Goal: Information Seeking & Learning: Learn about a topic

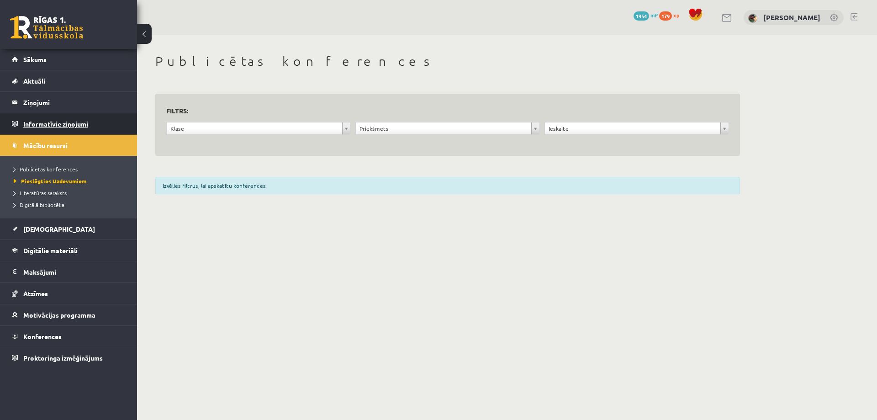
click at [41, 123] on legend "Informatīvie ziņojumi 0" at bounding box center [74, 123] width 102 height 21
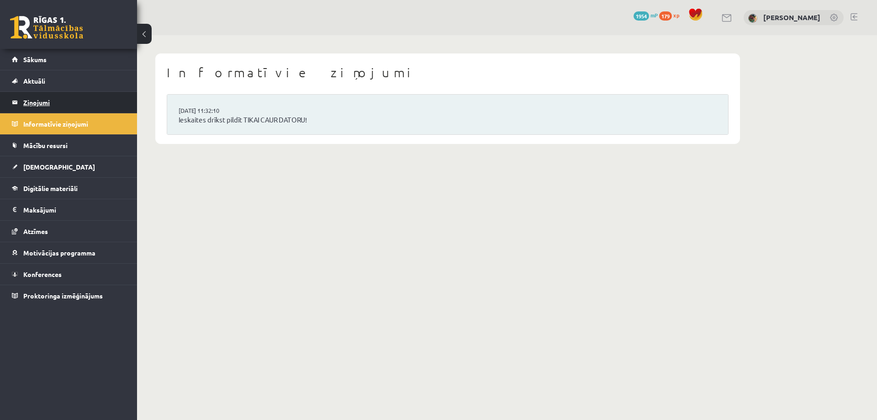
click at [39, 103] on legend "Ziņojumi 0" at bounding box center [74, 102] width 102 height 21
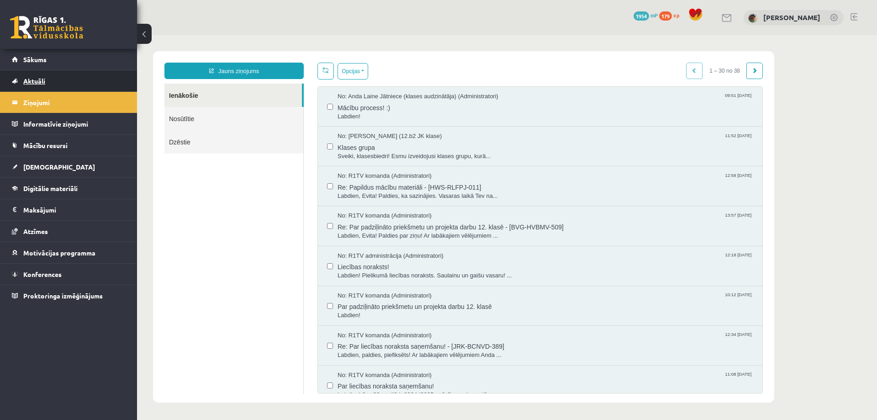
click at [36, 78] on span "Aktuāli" at bounding box center [34, 81] width 22 height 8
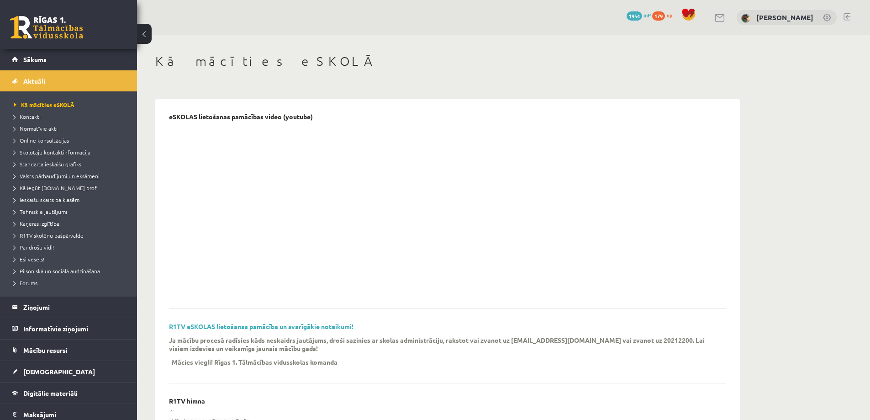
click at [45, 176] on span "Valsts pārbaudījumi un eksāmeni" at bounding box center [57, 175] width 86 height 7
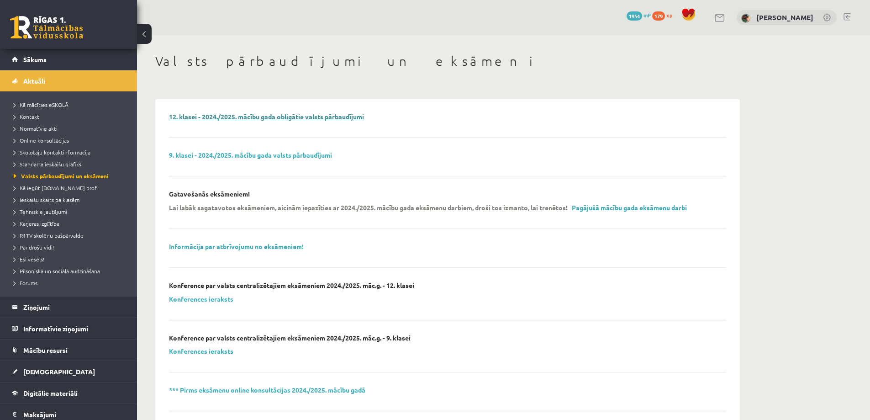
click at [272, 116] on link "12. klasei - 2024./2025. mācību gada obligātie valsts pārbaudījumi" at bounding box center [266, 116] width 195 height 8
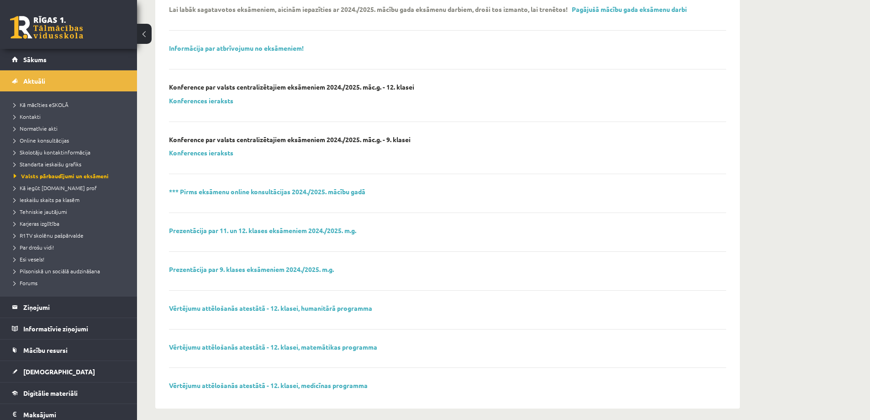
scroll to position [205, 0]
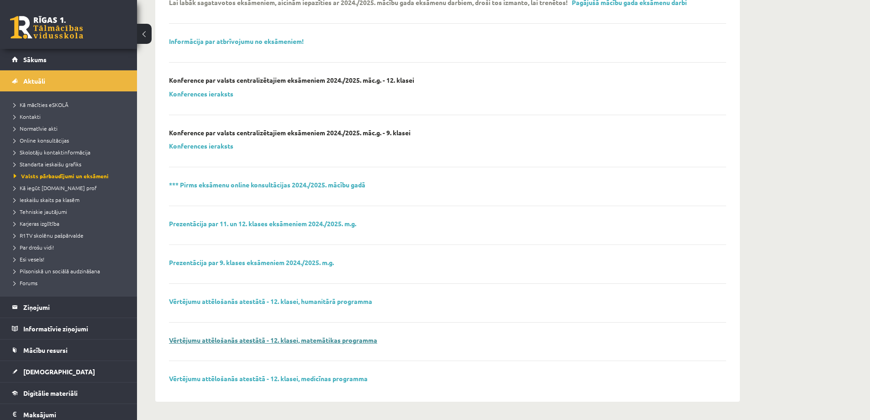
click at [231, 342] on link "Vērtējumu attēlošanās atestātā - 12. klasei, matemātikas programma" at bounding box center [273, 340] width 208 height 8
click at [243, 226] on link "Prezentācija par 11. un 12. klases eksāmeniem 2024./2025. m.g." at bounding box center [262, 223] width 187 height 8
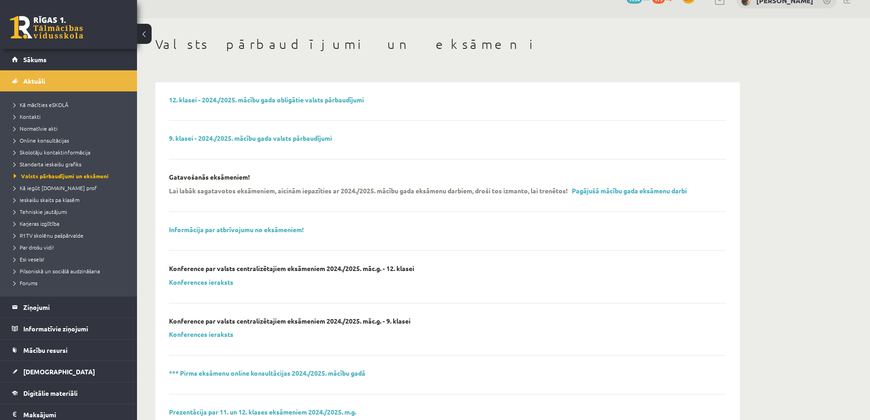
scroll to position [0, 0]
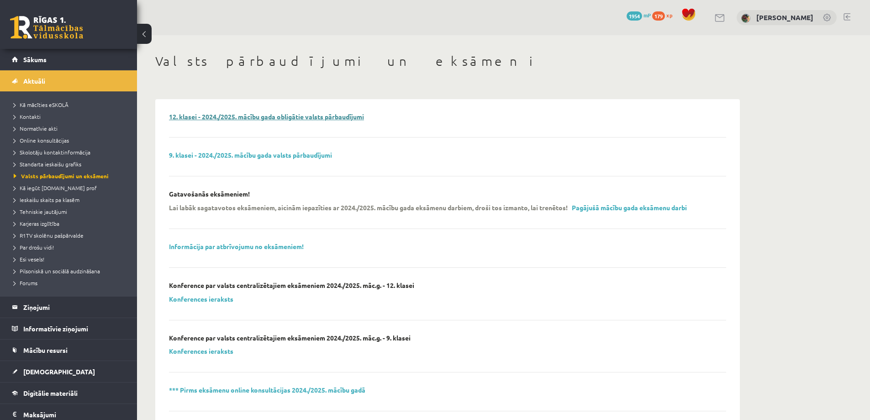
click at [260, 117] on link "12. klasei - 2024./2025. mācību gada obligātie valsts pārbaudījumi" at bounding box center [266, 116] width 195 height 8
click at [40, 198] on span "Ieskaišu skaits pa klasēm" at bounding box center [47, 199] width 66 height 7
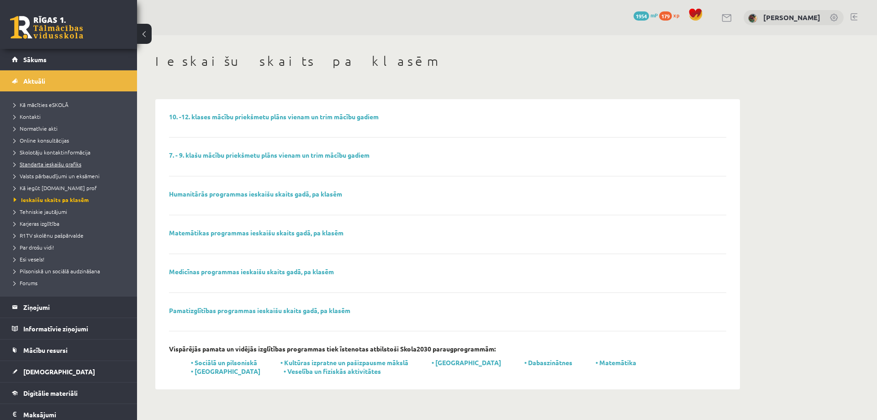
click at [42, 162] on span "Standarta ieskaišu grafiks" at bounding box center [48, 163] width 68 height 7
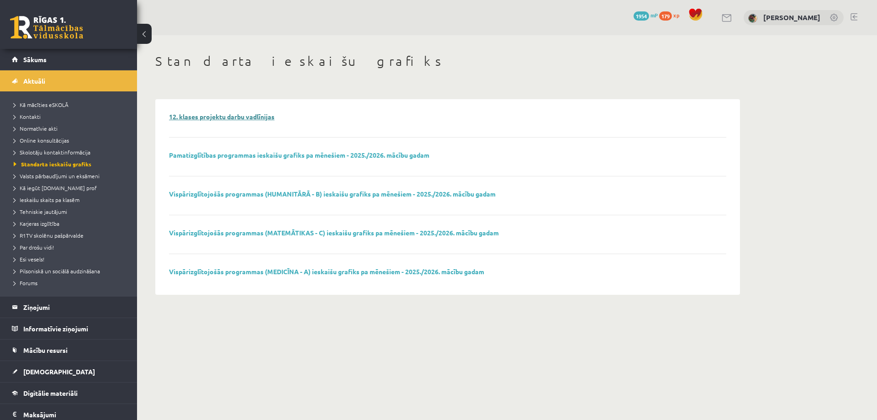
click at [227, 116] on link "12. klases projektu darbu vadlīnijas" at bounding box center [221, 116] width 105 height 8
click at [243, 195] on link "Vispārizglītojošās programmas (HUMANITĀRĀ - B) ieskaišu grafiks pa mēnešiem - 2…" at bounding box center [332, 194] width 327 height 8
click at [37, 175] on span "Valsts pārbaudījumi un eksāmeni" at bounding box center [57, 175] width 86 height 7
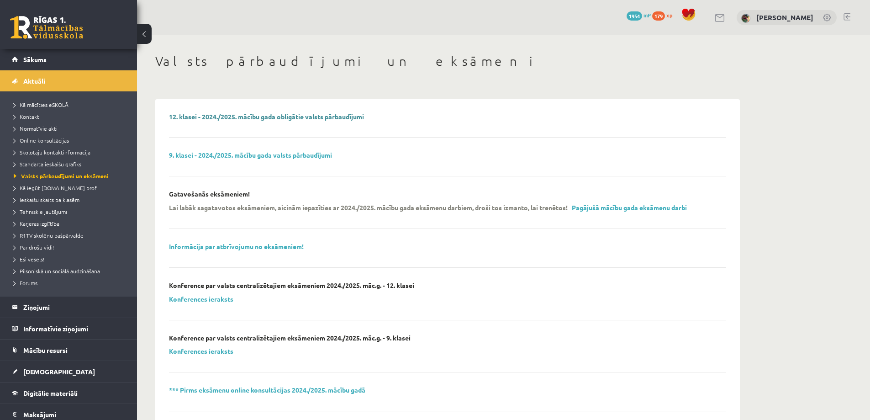
click at [240, 116] on link "12. klasei - 2024./2025. mācību gada obligātie valsts pārbaudījumi" at bounding box center [266, 116] width 195 height 8
click at [48, 210] on span "Tehniskie jautājumi" at bounding box center [40, 211] width 53 height 7
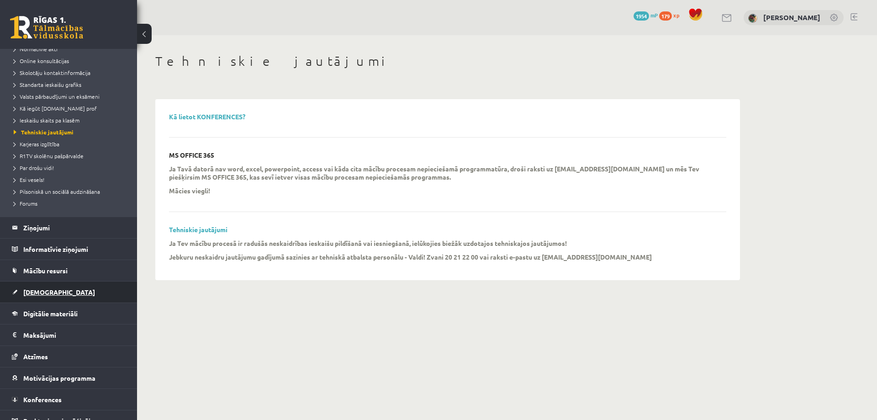
scroll to position [91, 0]
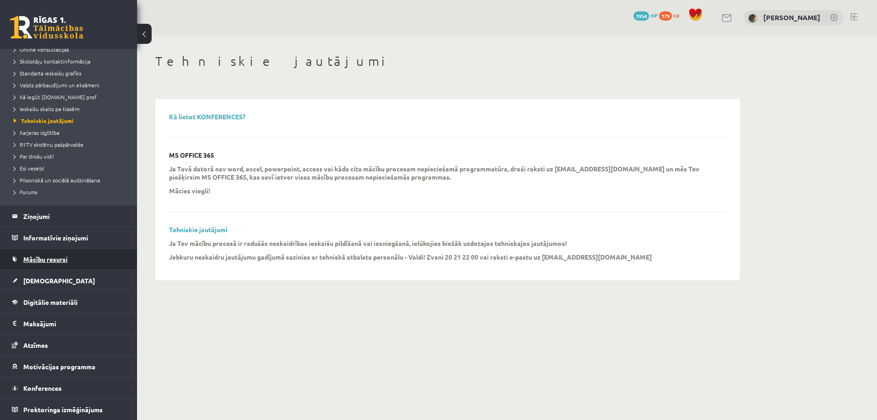
click at [50, 258] on span "Mācību resursi" at bounding box center [45, 259] width 44 height 8
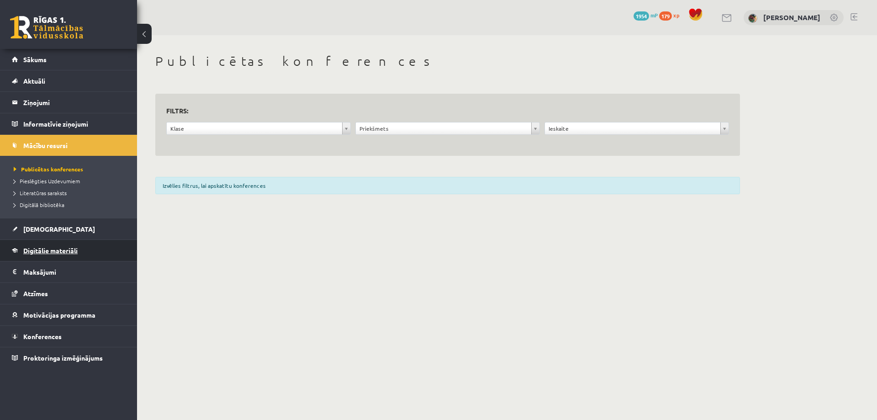
click at [40, 252] on span "Digitālie materiāli" at bounding box center [50, 250] width 54 height 8
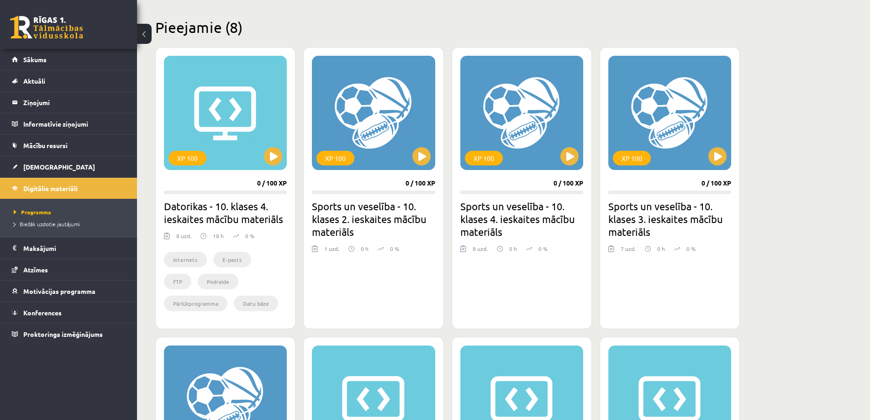
scroll to position [183, 0]
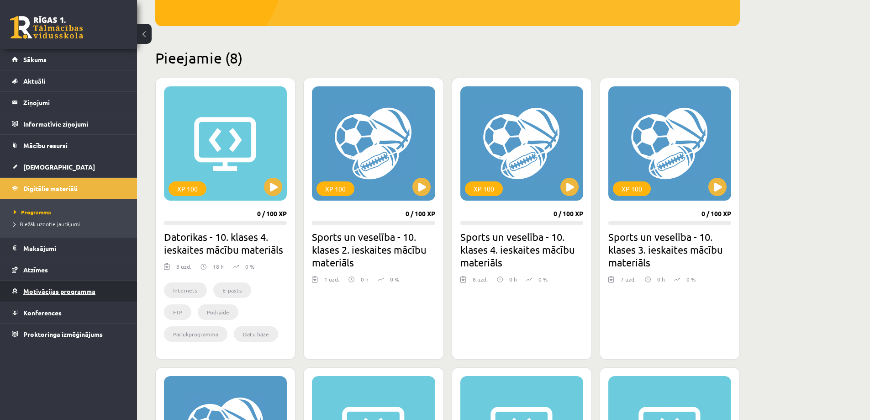
click at [34, 292] on span "Motivācijas programma" at bounding box center [59, 291] width 72 height 8
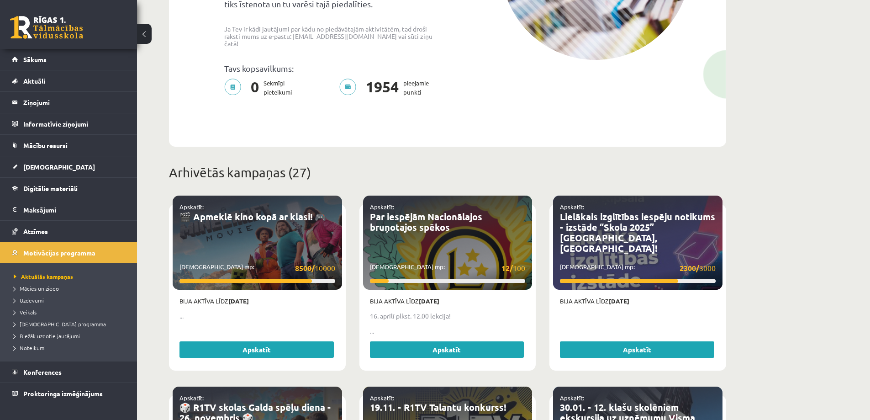
scroll to position [228, 0]
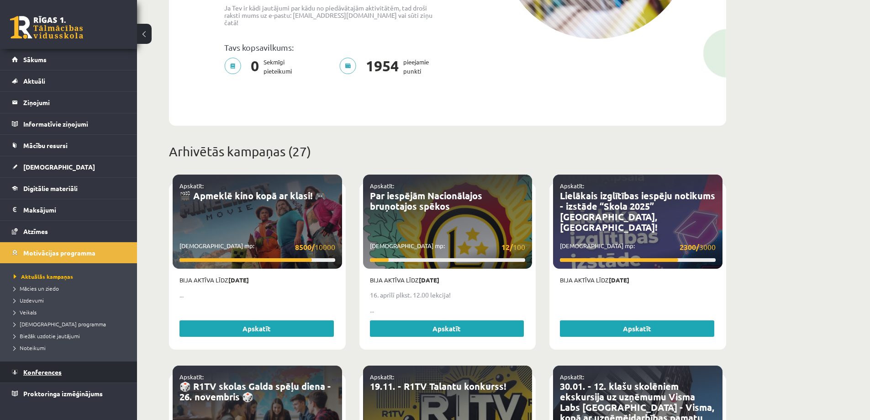
click at [47, 372] on span "Konferences" at bounding box center [42, 372] width 38 height 8
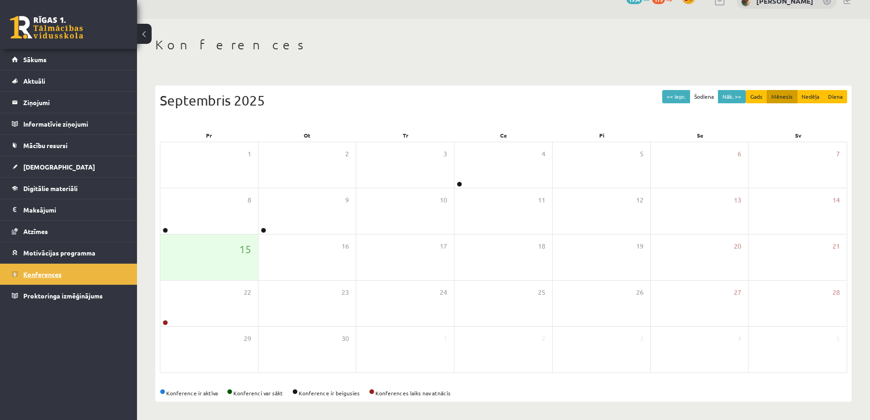
scroll to position [17, 0]
click at [56, 253] on span "Motivācijas programma" at bounding box center [59, 252] width 72 height 8
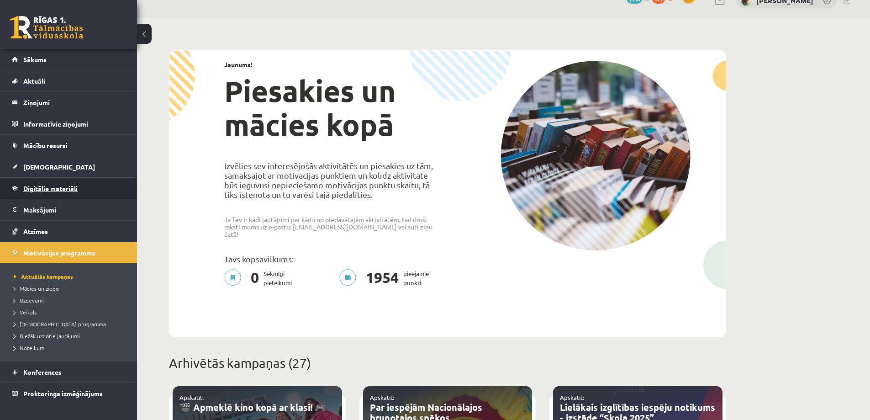
click at [46, 188] on span "Digitālie materiāli" at bounding box center [50, 188] width 54 height 8
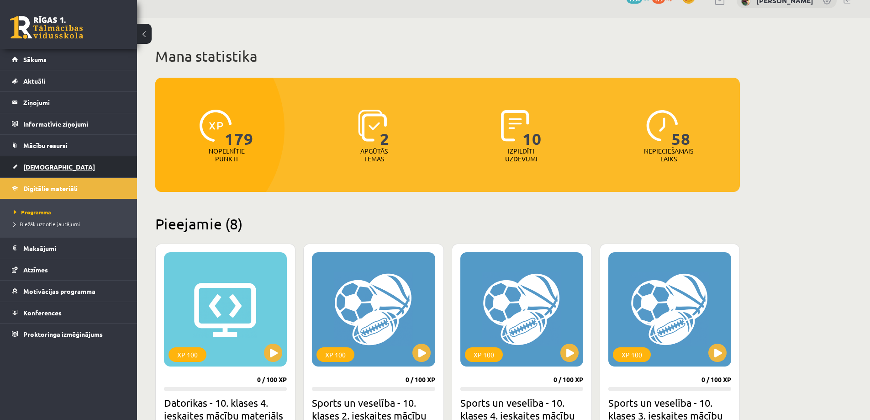
click at [34, 165] on span "[DEMOGRAPHIC_DATA]" at bounding box center [59, 167] width 72 height 8
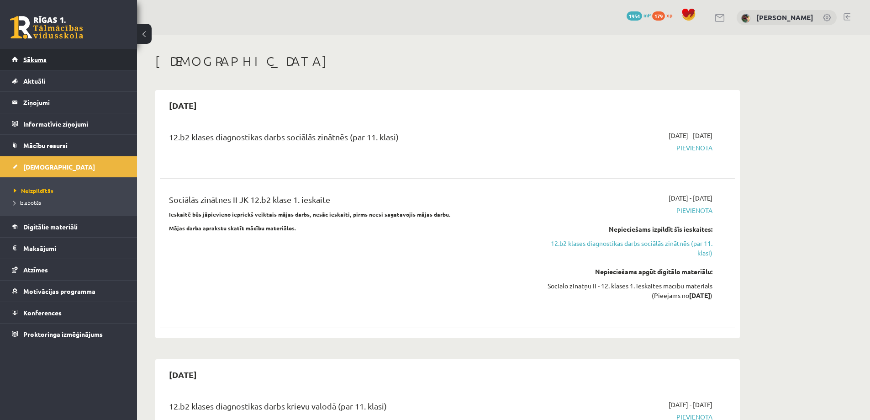
click at [38, 58] on span "Sākums" at bounding box center [34, 59] width 23 height 8
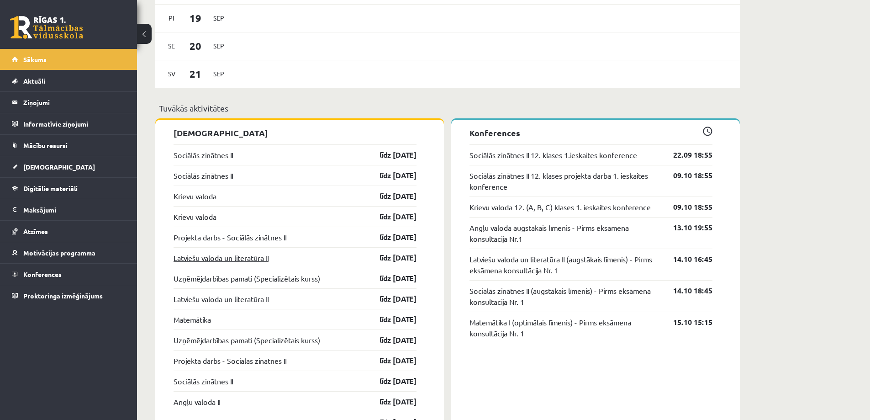
scroll to position [685, 0]
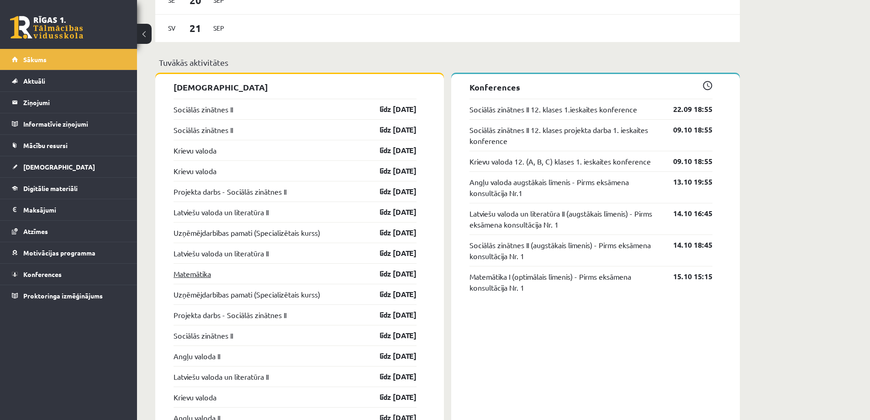
click at [188, 274] on link "Matemātika" at bounding box center [192, 273] width 37 height 11
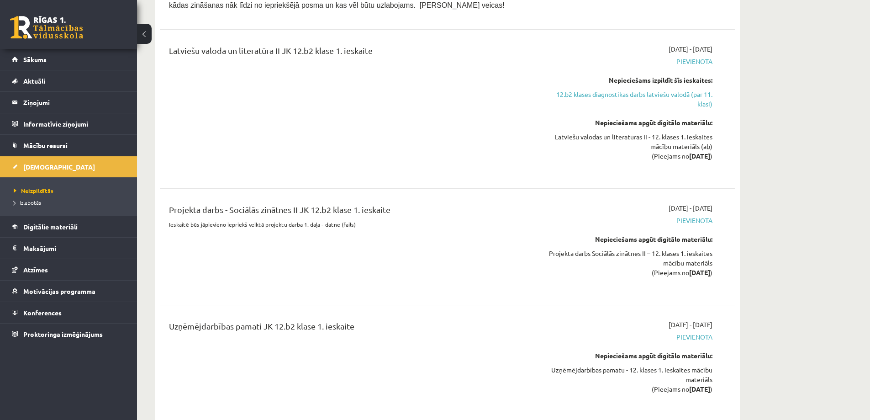
scroll to position [594, 0]
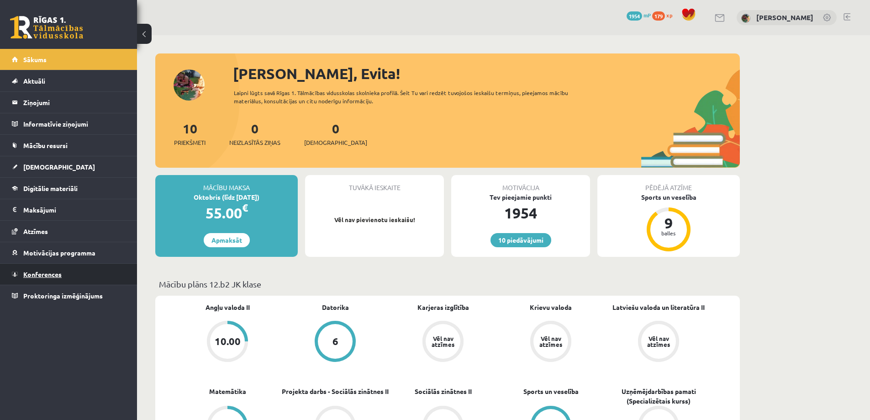
click at [45, 272] on span "Konferences" at bounding box center [42, 274] width 38 height 8
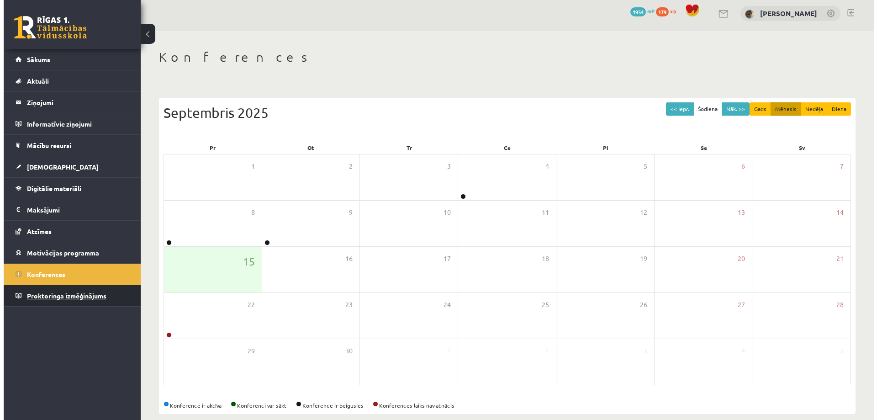
scroll to position [17, 0]
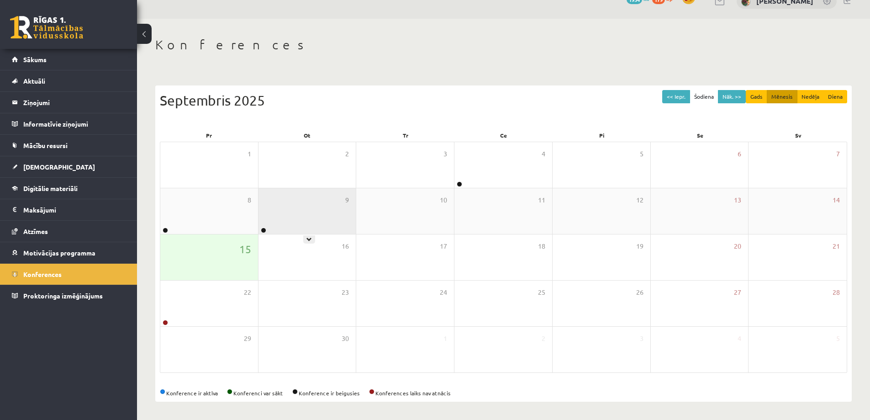
click at [279, 218] on div "9" at bounding box center [307, 211] width 98 height 46
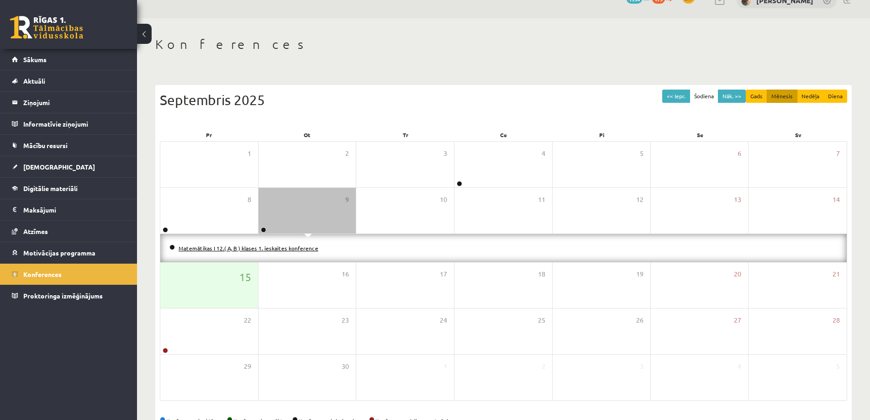
click at [259, 248] on link "Matemātikas I 12.( A, B ) klases 1. ieskaites konference" at bounding box center [249, 247] width 140 height 7
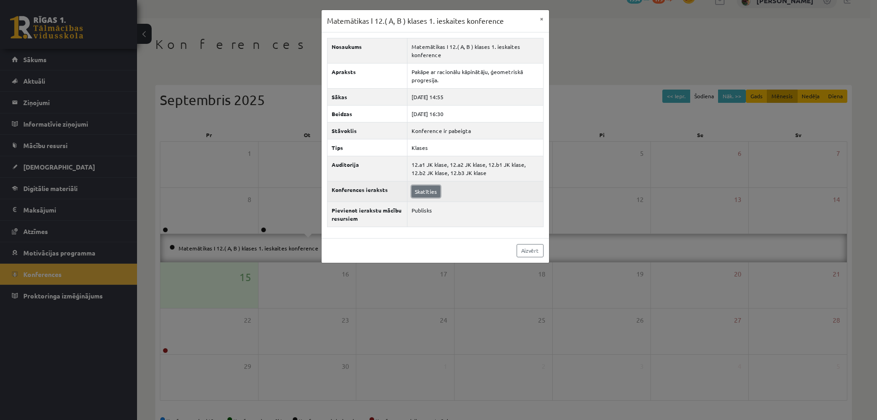
click at [421, 190] on link "Skatīties" at bounding box center [425, 191] width 29 height 12
